Goal: Task Accomplishment & Management: Manage account settings

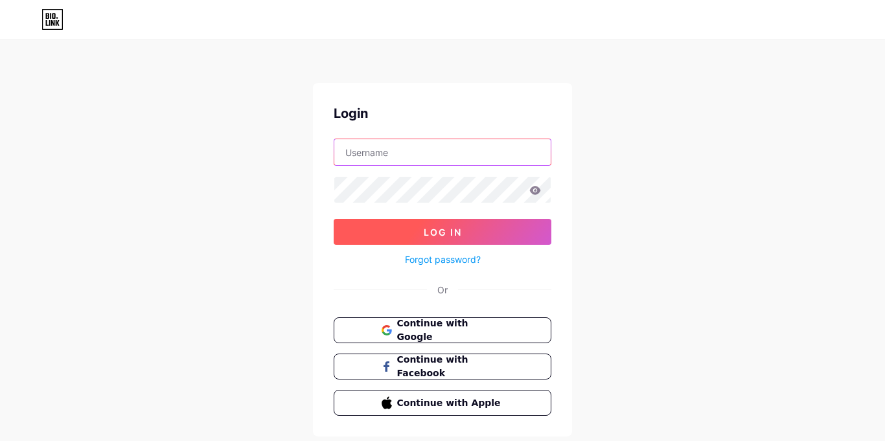
type input "[EMAIL_ADDRESS][DOMAIN_NAME][PERSON_NAME]"
click at [479, 233] on button "Log In" at bounding box center [443, 232] width 218 height 26
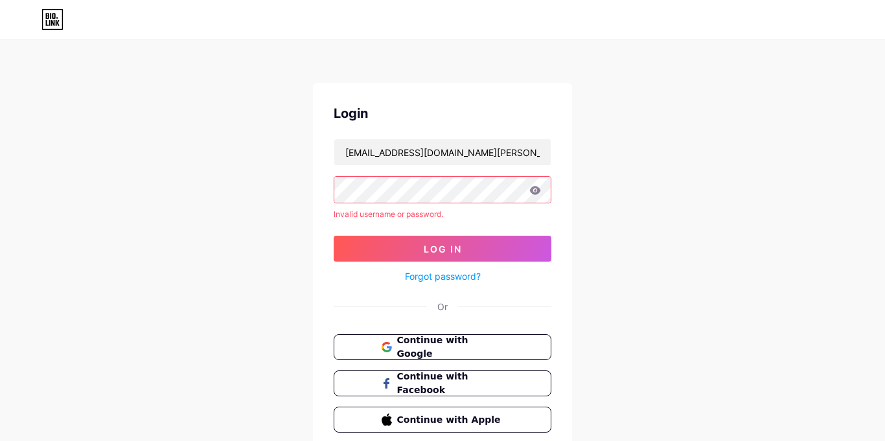
click at [195, 213] on div "Login [EMAIL_ADDRESS][DOMAIN_NAME][PERSON_NAME] Invalid username or password. L…" at bounding box center [442, 247] width 885 height 495
drag, startPoint x: 481, startPoint y: 151, endPoint x: 428, endPoint y: 146, distance: 53.4
click at [428, 146] on input "[EMAIL_ADDRESS][DOMAIN_NAME][PERSON_NAME]" at bounding box center [442, 152] width 216 height 26
click at [430, 146] on input "[EMAIL_ADDRESS][DOMAIN_NAME][PERSON_NAME]" at bounding box center [442, 152] width 216 height 26
type input "5"
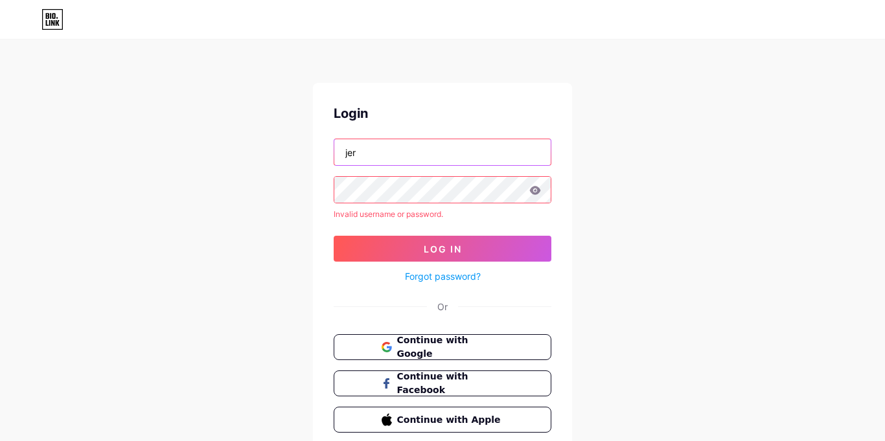
type input "[EMAIL_ADDRESS][DOMAIN_NAME]"
